Goal: Information Seeking & Learning: Learn about a topic

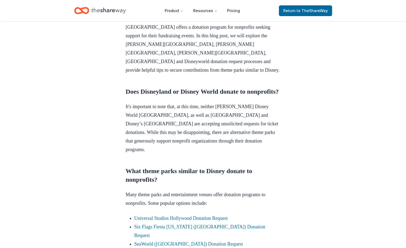
scroll to position [215, 0]
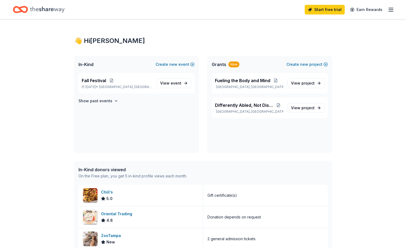
click at [232, 64] on div "New" at bounding box center [233, 64] width 11 height 6
click at [165, 83] on span "View event" at bounding box center [170, 83] width 21 height 6
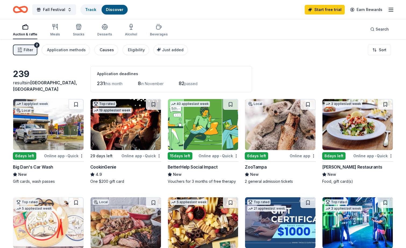
click at [100, 49] on div "Causes" at bounding box center [107, 50] width 14 height 6
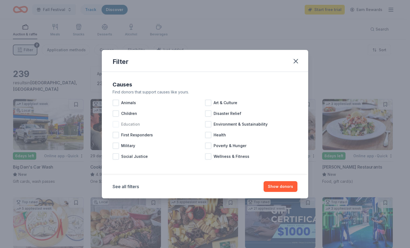
click at [114, 125] on div at bounding box center [115, 124] width 6 height 6
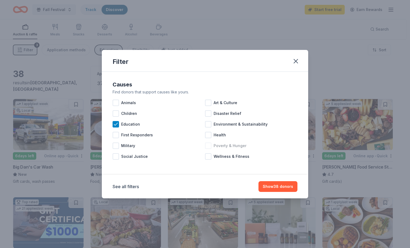
click at [208, 146] on div at bounding box center [208, 146] width 6 height 6
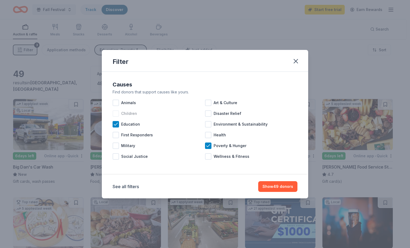
click at [122, 114] on span "Children" at bounding box center [129, 113] width 16 height 6
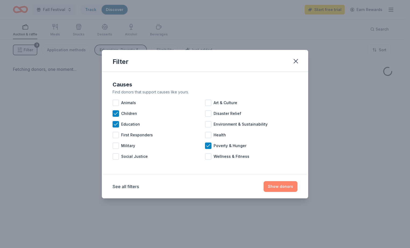
click at [279, 187] on button "Show donors" at bounding box center [280, 186] width 34 height 11
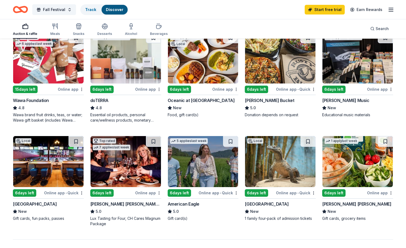
scroll to position [242, 0]
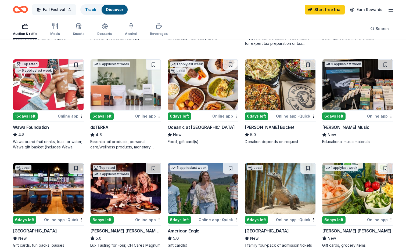
click at [61, 10] on span "Fall Festival" at bounding box center [54, 9] width 22 height 6
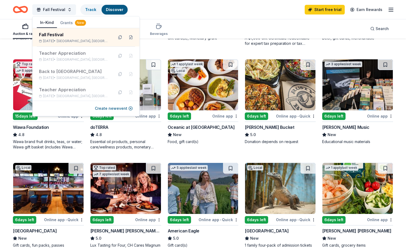
click at [192, 12] on div "Fall Festival Track Discover Start free trial Earn Rewards" at bounding box center [203, 9] width 380 height 13
